Goal: Task Accomplishment & Management: Use online tool/utility

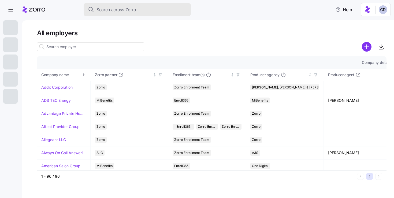
click at [130, 13] on span "Search across Zorro..." at bounding box center [117, 9] width 43 height 7
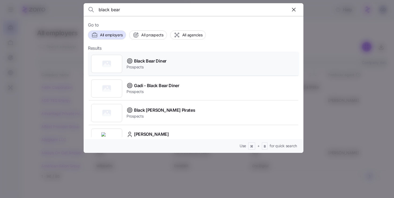
type input "black bear"
click at [154, 62] on span "Black Bear Diner" at bounding box center [150, 61] width 32 height 7
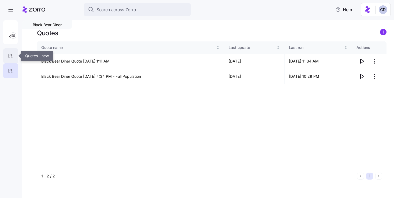
click at [16, 56] on div at bounding box center [10, 55] width 15 height 15
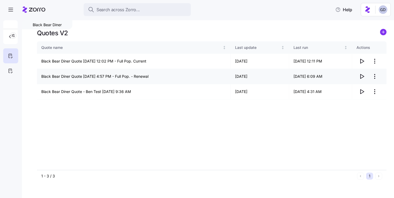
click at [362, 78] on icon "button" at bounding box center [361, 76] width 6 height 6
click at [277, 17] on main "Black Bear Diner Quotes V2 Quote name Last update Last run Actions Black Bear D…" at bounding box center [197, 97] width 394 height 195
click at [263, 27] on div "Black Bear Diner Quotes V2 Quote name Last update Last run Actions Black Bear D…" at bounding box center [208, 109] width 372 height 178
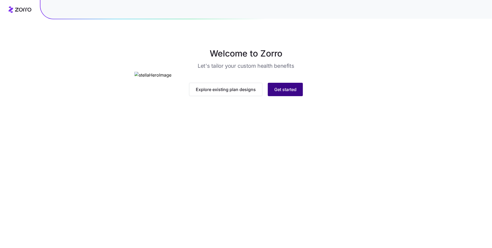
click at [296, 96] on button "Get started" at bounding box center [285, 89] width 35 height 13
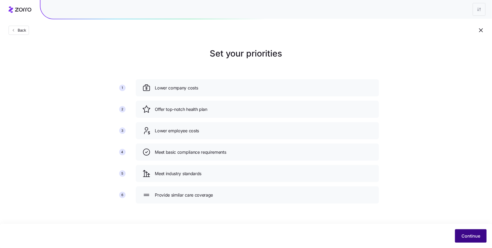
click at [470, 234] on span "Continue" at bounding box center [471, 236] width 19 height 6
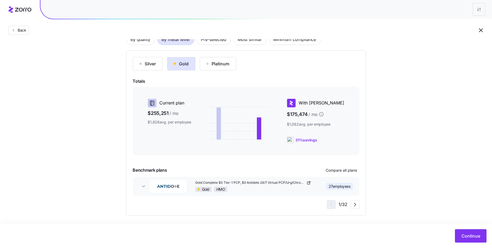
scroll to position [47, 0]
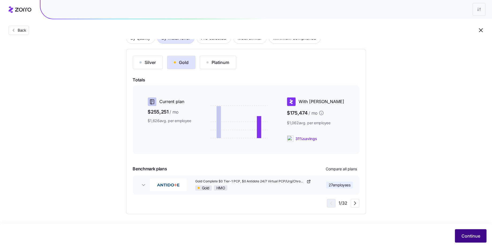
click at [470, 239] on span "Continue" at bounding box center [471, 236] width 19 height 6
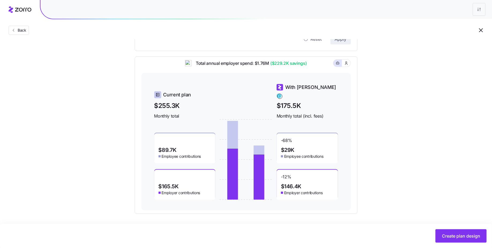
scroll to position [260, 0]
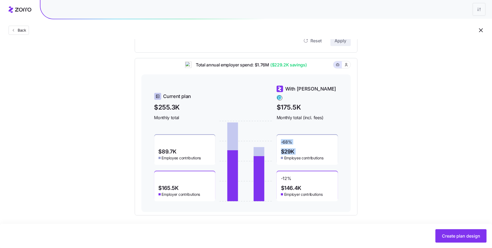
drag, startPoint x: 299, startPoint y: 147, endPoint x: 278, endPoint y: 136, distance: 23.2
click at [278, 136] on div "-68 % $29K Employee contributions" at bounding box center [307, 150] width 61 height 30
click at [311, 146] on div "-68 % $29K Employee contributions" at bounding box center [307, 150] width 61 height 30
drag, startPoint x: 300, startPoint y: 149, endPoint x: 276, endPoint y: 131, distance: 29.8
click at [276, 130] on div "Current plan $255.3K Monthly total $89.7K Employee contributions $165.5K Employ…" at bounding box center [246, 143] width 184 height 116
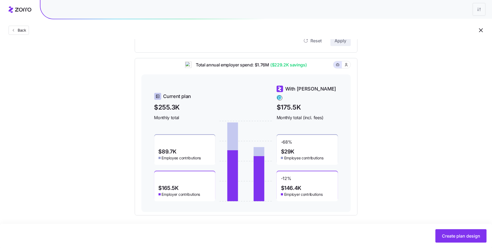
click at [303, 144] on div "-68 % $29K Employee contributions" at bounding box center [307, 150] width 61 height 30
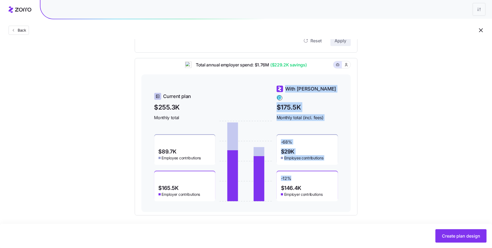
drag, startPoint x: 293, startPoint y: 175, endPoint x: 276, endPoint y: 175, distance: 16.6
click at [276, 175] on div "Current plan $255.3K Monthly total $89.7K Employee contributions $165.5K Employ…" at bounding box center [246, 143] width 184 height 116
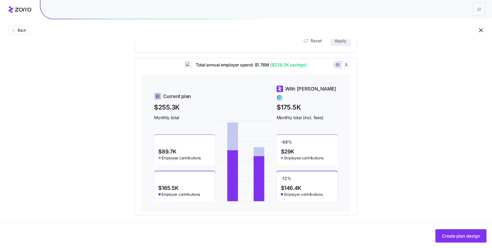
click at [300, 176] on div "-12 % $146.4K Employer contributions" at bounding box center [307, 186] width 61 height 30
drag, startPoint x: 305, startPoint y: 185, endPoint x: 277, endPoint y: 172, distance: 31.2
click at [277, 172] on div "-12 % $146.4K Employer contributions" at bounding box center [307, 186] width 61 height 30
click at [301, 174] on div "-12 % $146.4K Employer contributions" at bounding box center [307, 186] width 61 height 30
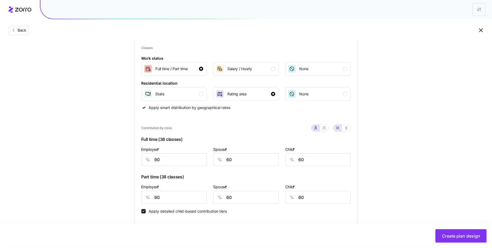
scroll to position [0, 0]
